Goal: Find specific page/section: Find specific page/section

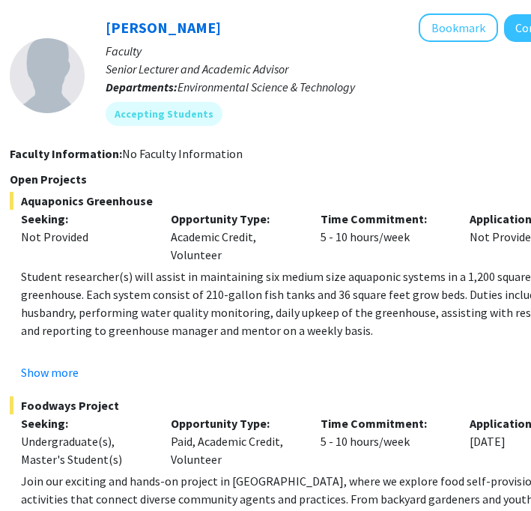
scroll to position [3444, 247]
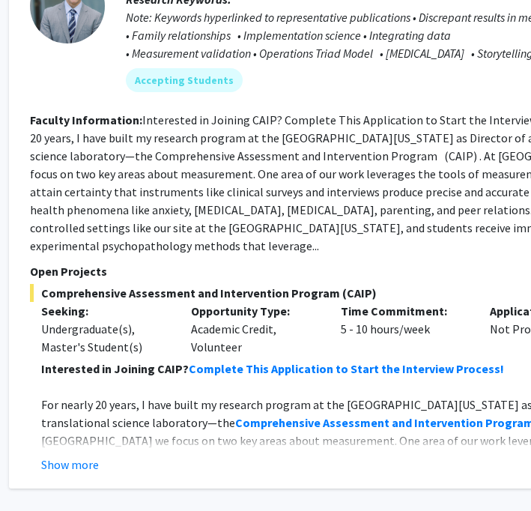
scroll to position [7108, 227]
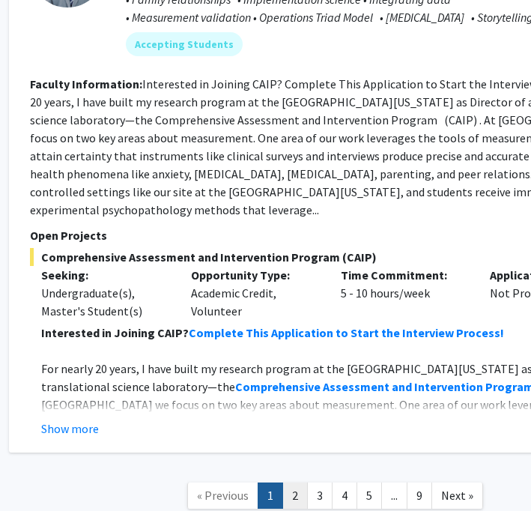
click at [294, 482] on link "2" at bounding box center [294, 495] width 25 height 26
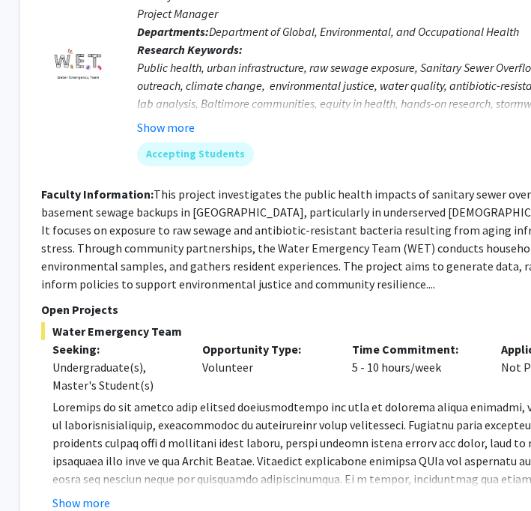
scroll to position [3439, 216]
